Goal: Task Accomplishment & Management: Use online tool/utility

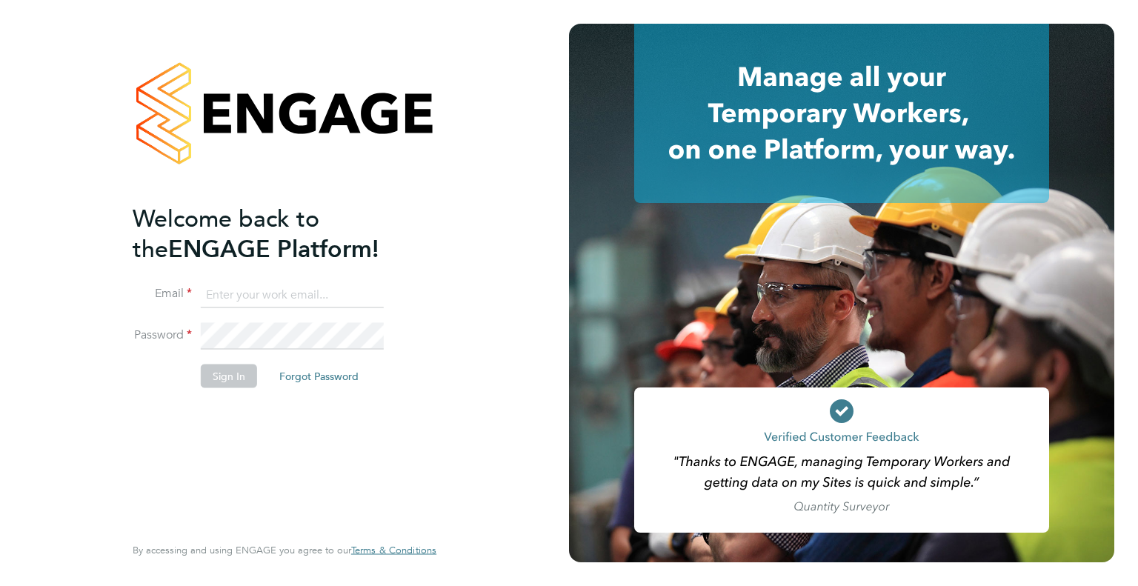
type input "richard.nourse@hedgerway.com"
click at [233, 370] on button "Sign In" at bounding box center [229, 376] width 56 height 24
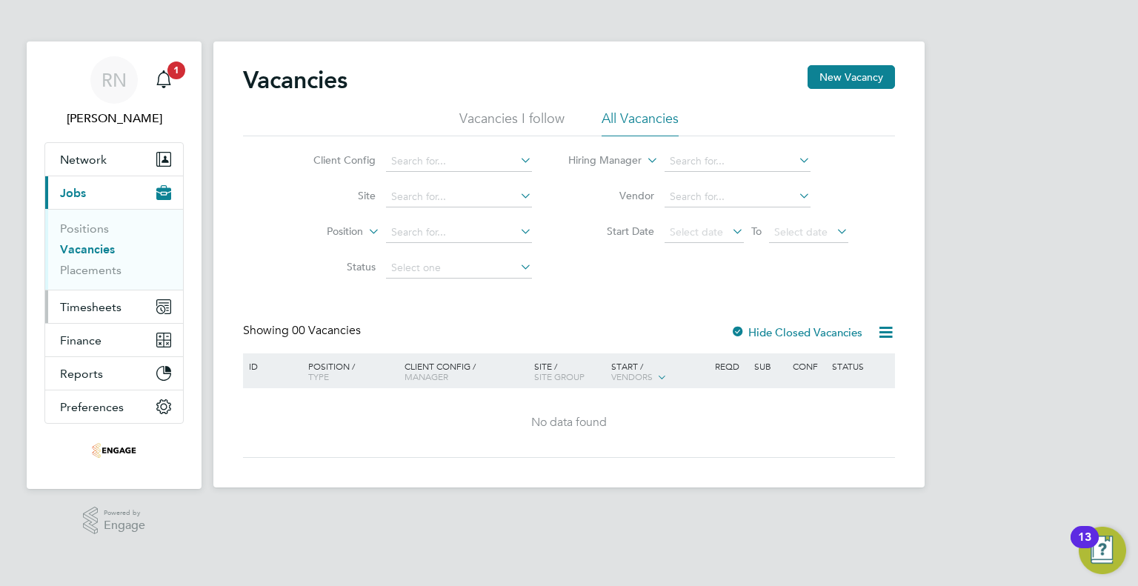
click at [106, 306] on span "Timesheets" at bounding box center [90, 307] width 61 height 14
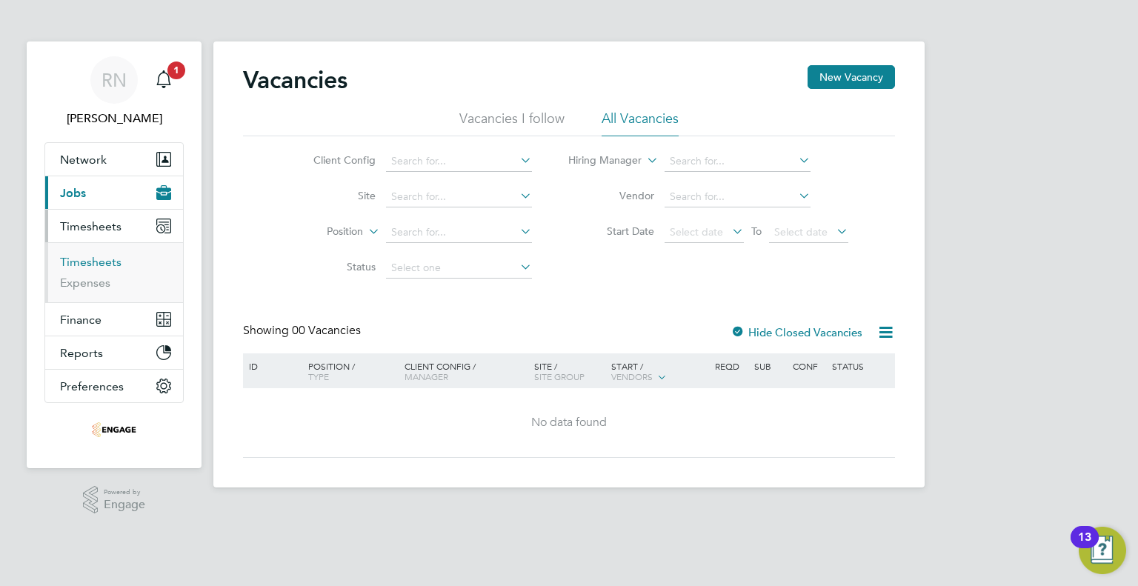
click at [107, 257] on link "Timesheets" at bounding box center [90, 262] width 61 height 14
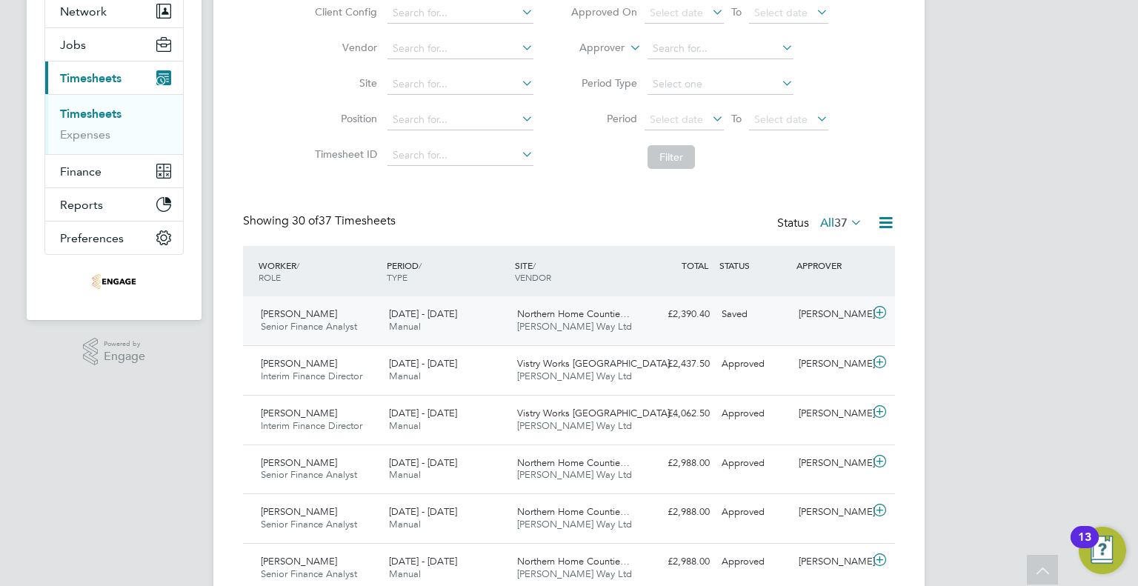
click at [305, 315] on span "[PERSON_NAME]" at bounding box center [299, 313] width 76 height 13
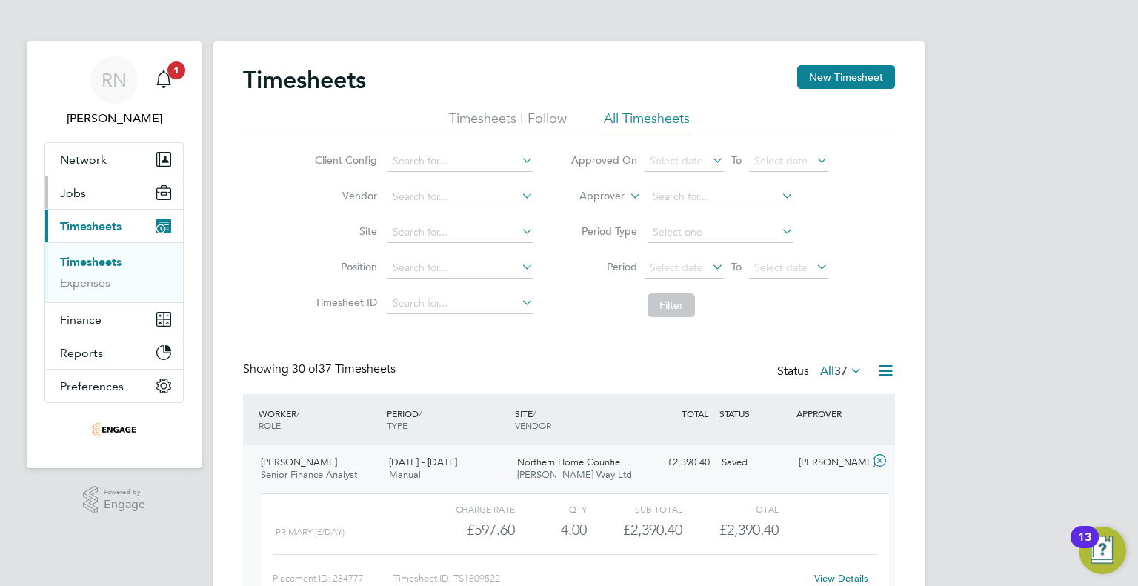
click at [100, 194] on button "Jobs" at bounding box center [114, 192] width 138 height 33
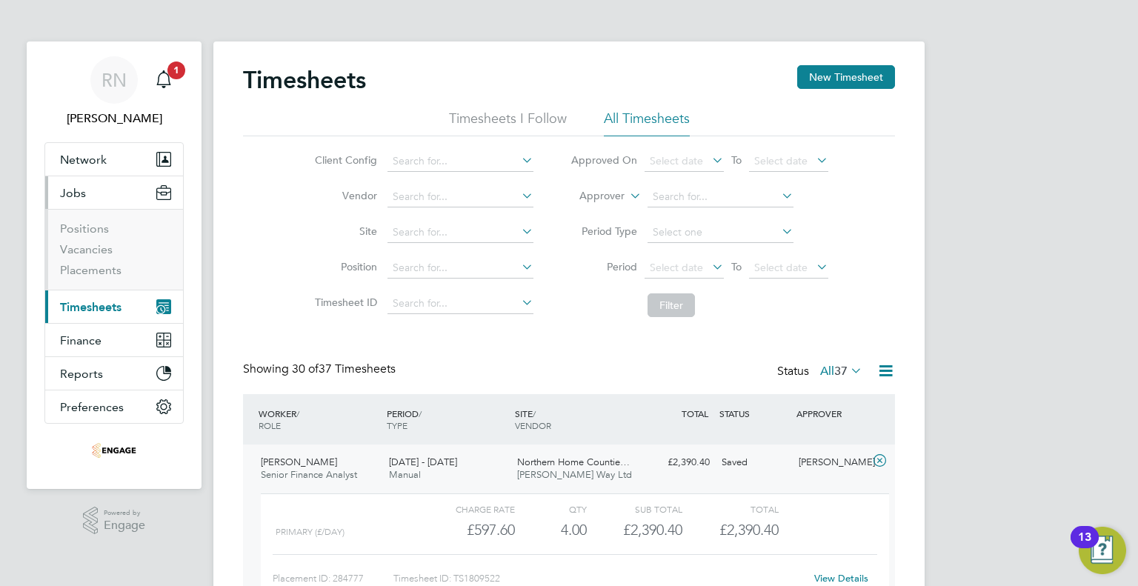
click at [93, 198] on button "Jobs" at bounding box center [114, 192] width 138 height 33
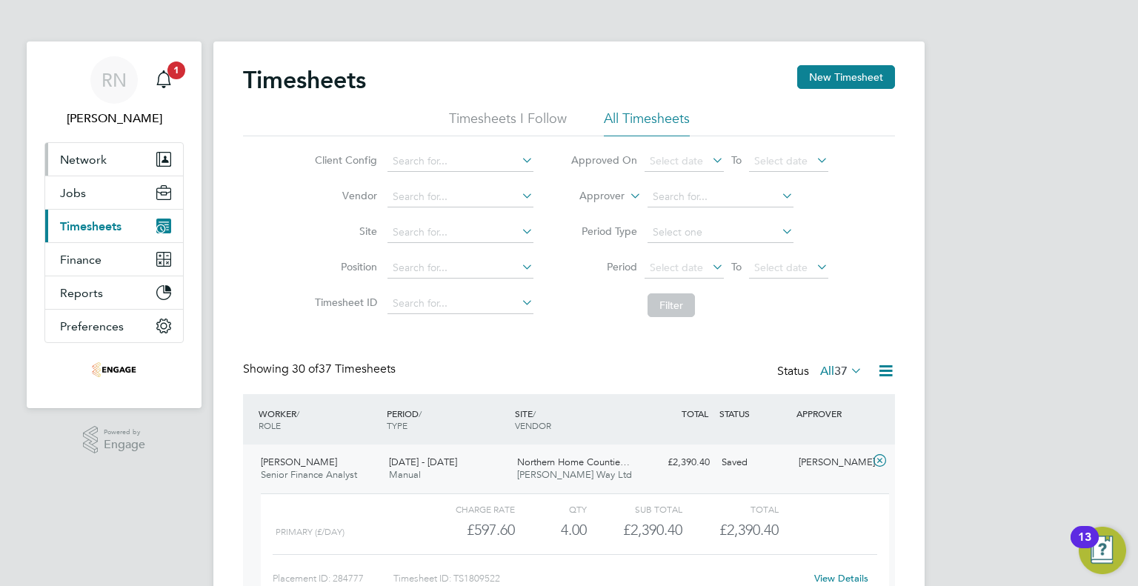
click at [81, 158] on span "Network" at bounding box center [83, 160] width 47 height 14
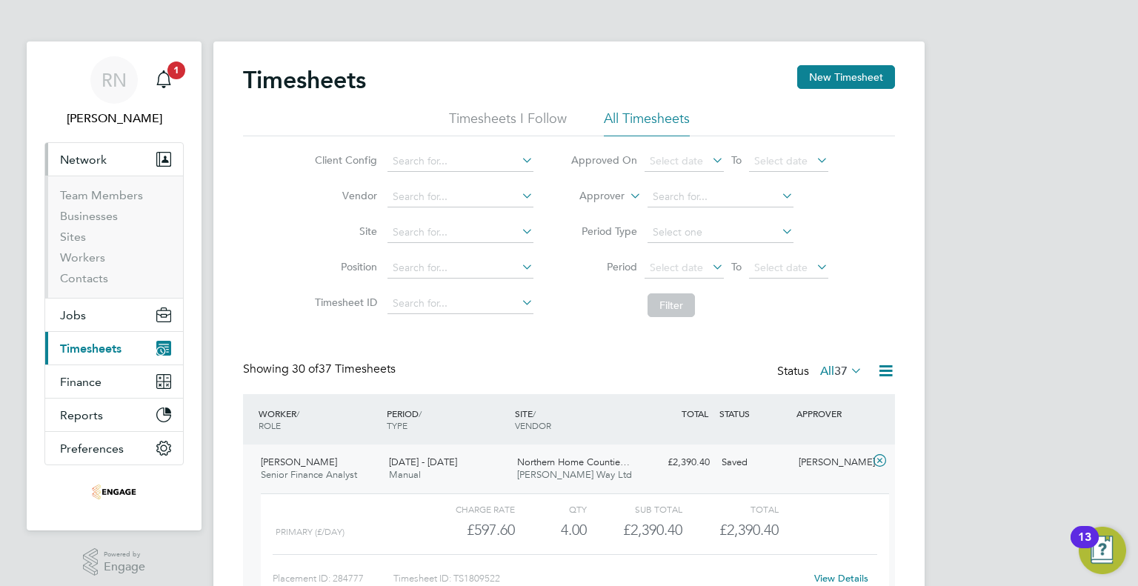
click at [81, 158] on span "Network" at bounding box center [83, 160] width 47 height 14
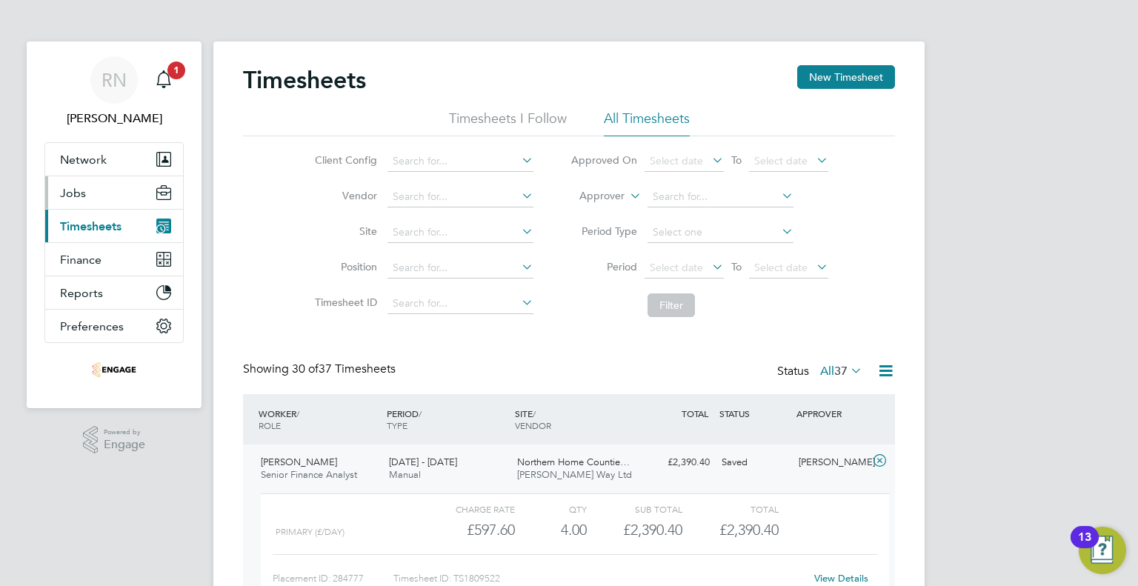
click at [86, 186] on button "Jobs" at bounding box center [114, 192] width 138 height 33
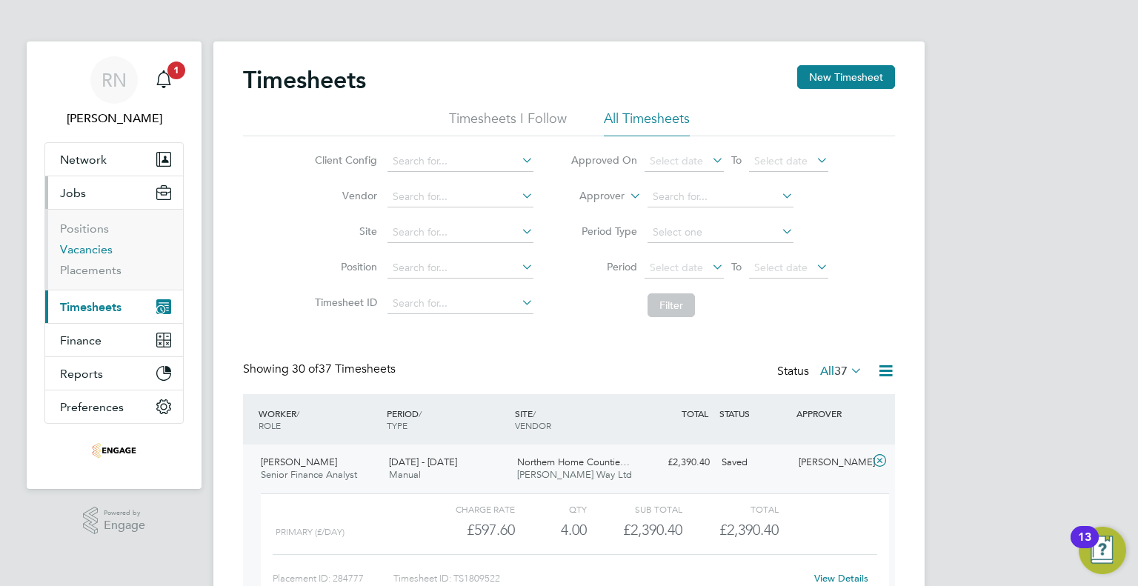
click at [87, 253] on link "Vacancies" at bounding box center [86, 249] width 53 height 14
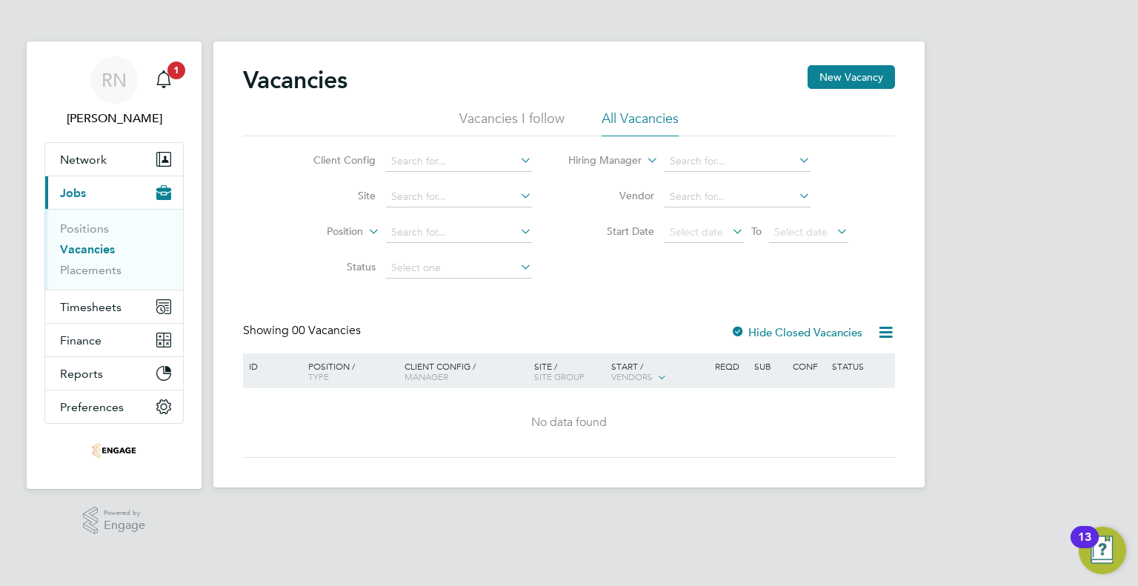
click at [526, 118] on li "Vacancies I follow" at bounding box center [511, 123] width 105 height 27
click at [637, 121] on li "All Vacancies" at bounding box center [639, 123] width 77 height 27
click at [77, 164] on span "Network" at bounding box center [83, 160] width 47 height 14
click at [168, 81] on icon "Main navigation" at bounding box center [163, 77] width 14 height 15
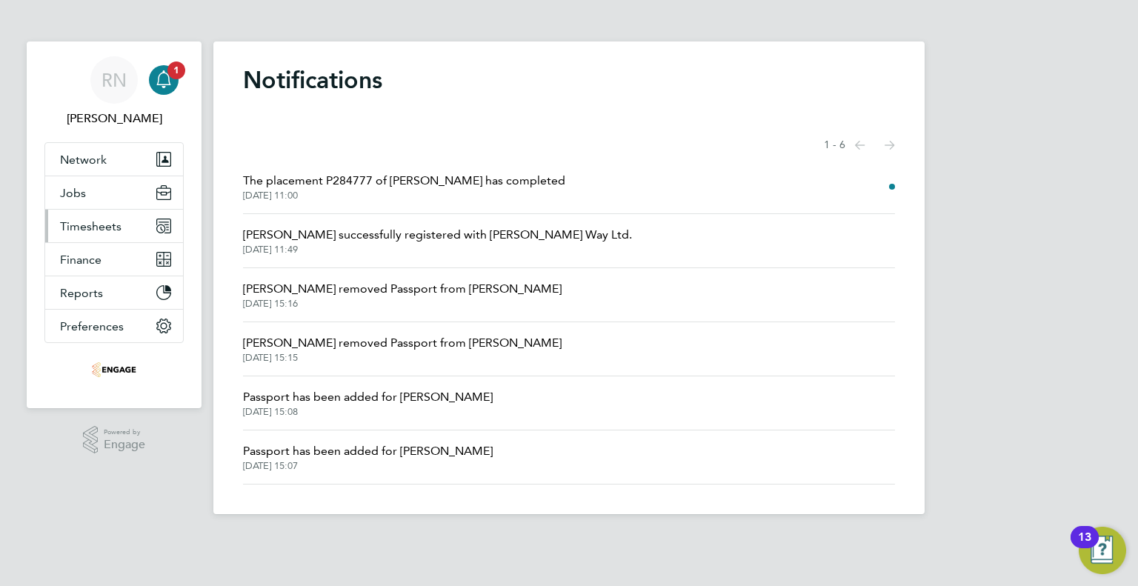
click at [112, 226] on span "Timesheets" at bounding box center [90, 226] width 61 height 14
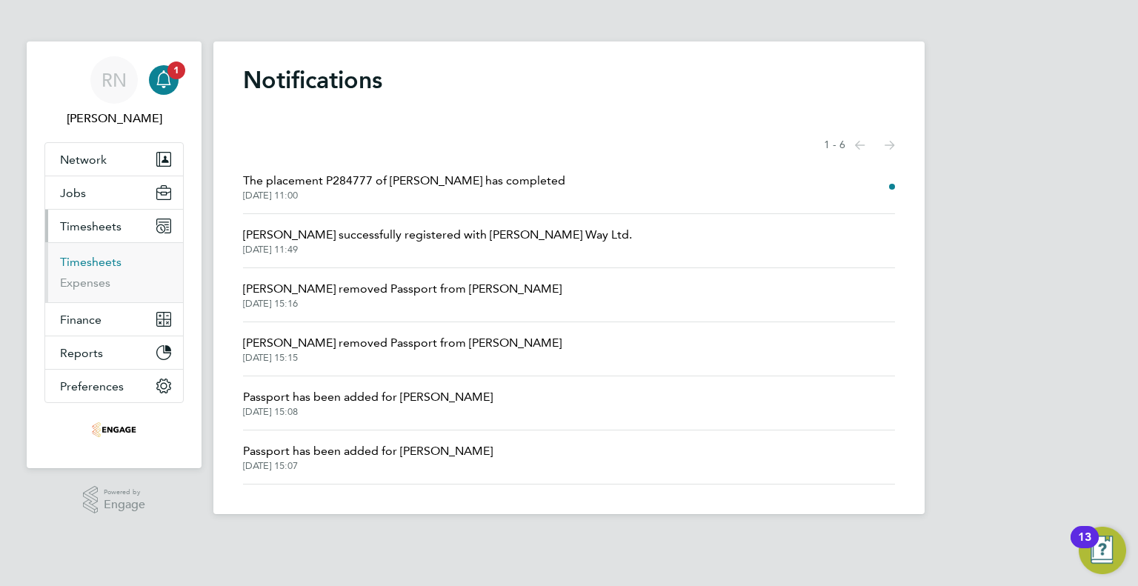
click at [98, 261] on link "Timesheets" at bounding box center [90, 262] width 61 height 14
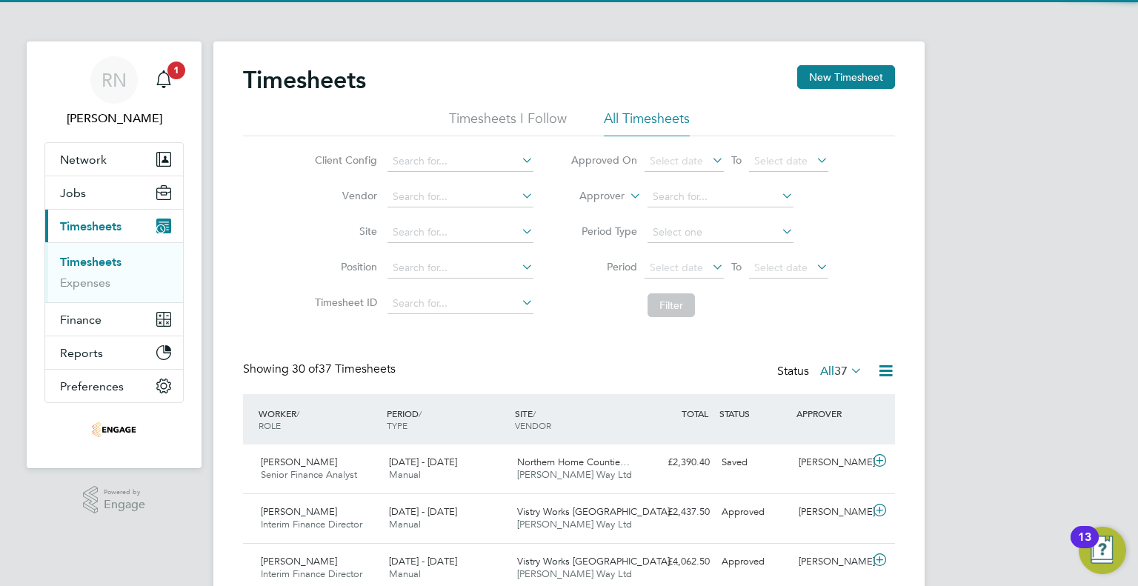
scroll to position [37, 129]
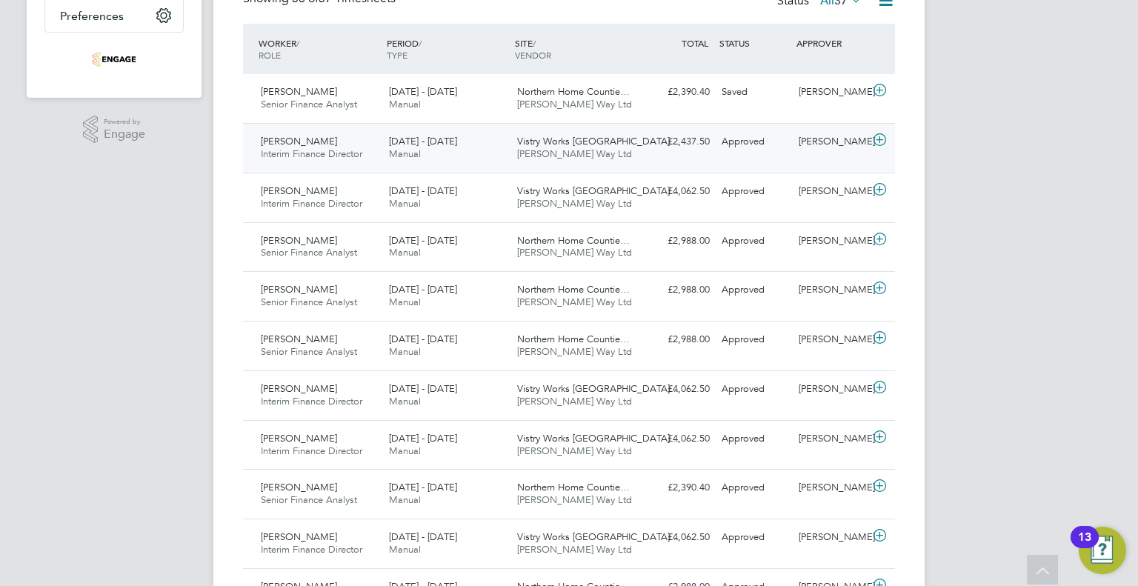
click at [314, 147] on span "[PERSON_NAME]" at bounding box center [299, 141] width 76 height 13
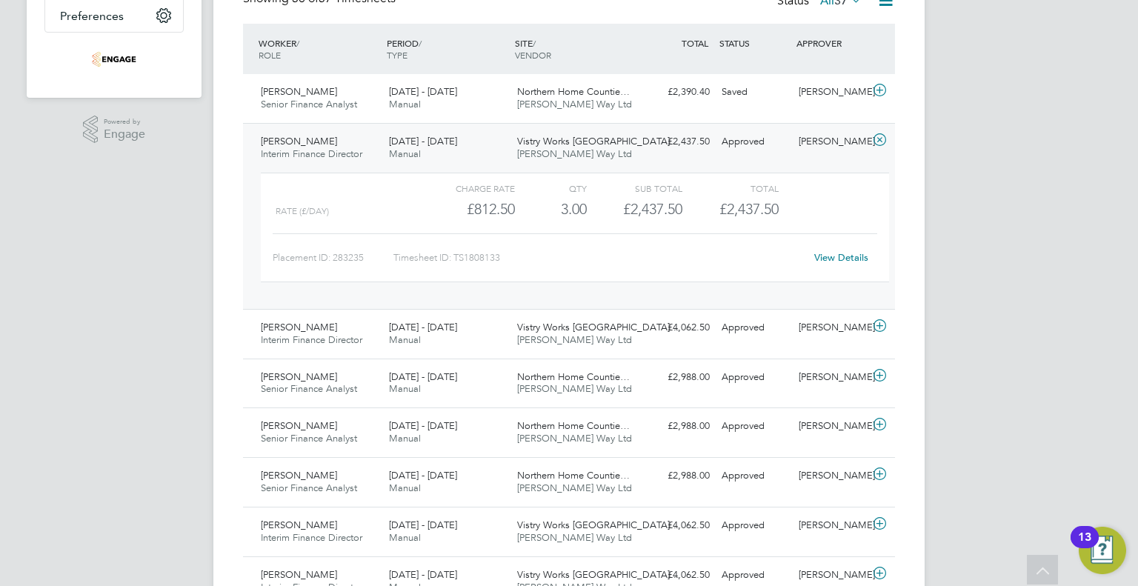
click at [314, 147] on span "[PERSON_NAME]" at bounding box center [299, 141] width 76 height 13
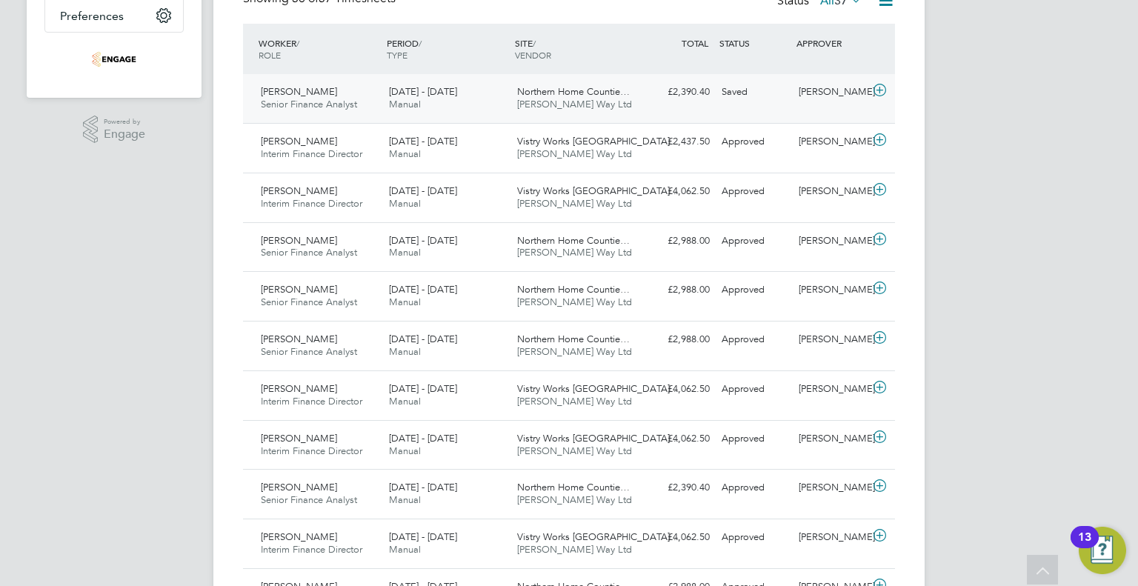
click at [326, 93] on span "[PERSON_NAME]" at bounding box center [299, 91] width 76 height 13
